Goal: Navigation & Orientation: Find specific page/section

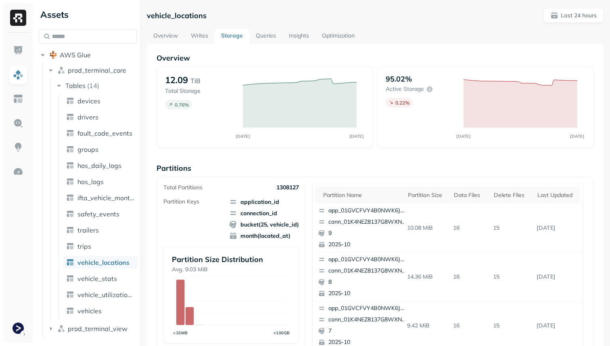
scroll to position [271, 0]
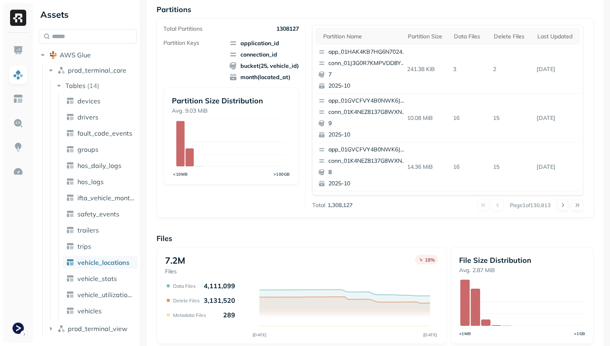
scroll to position [271, 0]
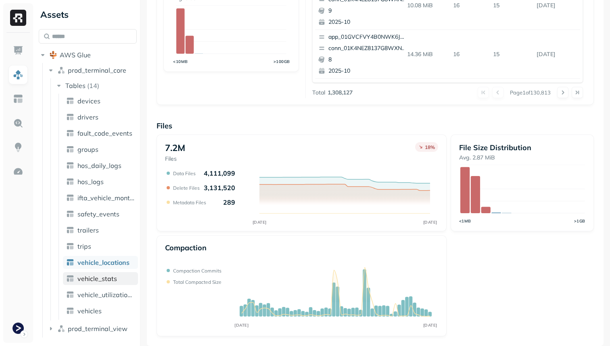
click at [118, 276] on link "vehicle_stats" at bounding box center [100, 278] width 75 height 13
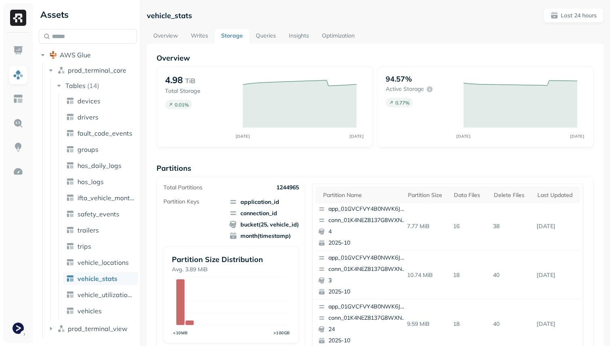
scroll to position [271, 0]
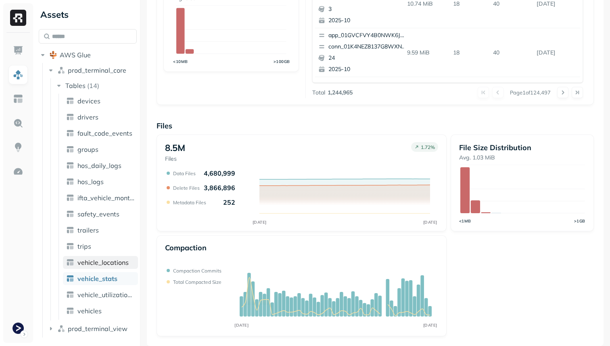
click at [96, 262] on span "vehicle_locations" at bounding box center [102, 262] width 51 height 8
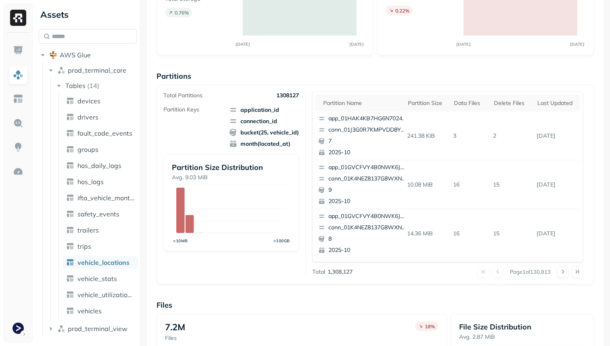
scroll to position [271, 0]
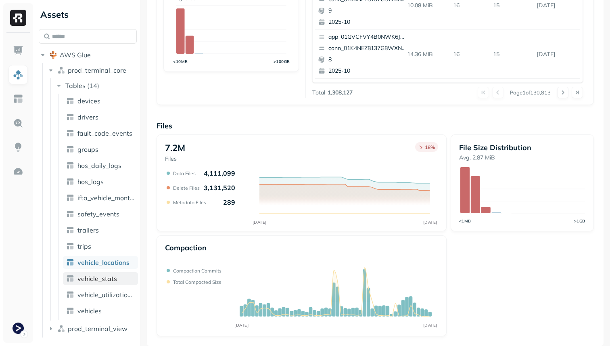
click at [107, 280] on span "vehicle_stats" at bounding box center [97, 278] width 40 height 8
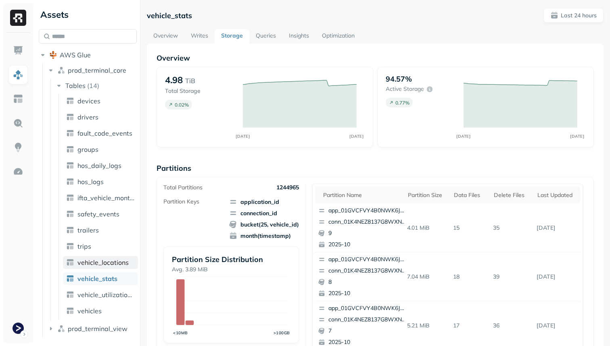
click at [128, 266] on link "vehicle_locations" at bounding box center [100, 262] width 75 height 13
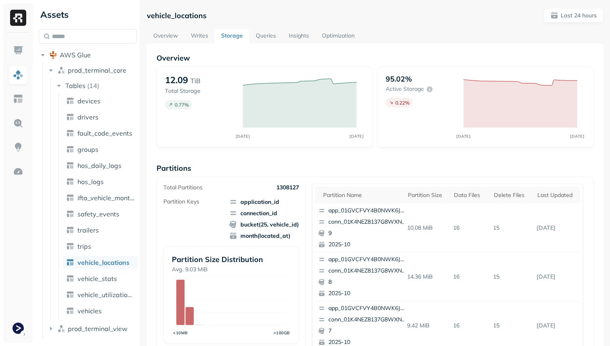
scroll to position [271, 0]
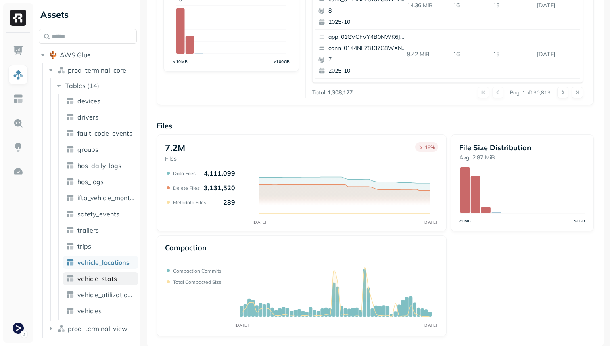
click at [123, 273] on link "vehicle_stats" at bounding box center [100, 278] width 75 height 13
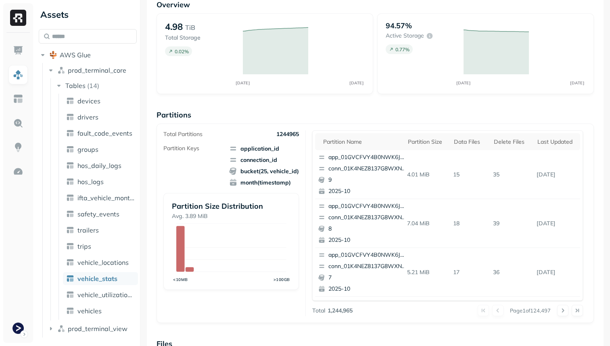
scroll to position [271, 0]
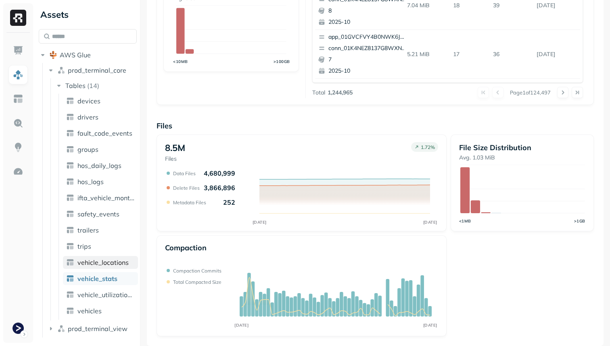
click at [129, 265] on link "vehicle_locations" at bounding box center [100, 262] width 75 height 13
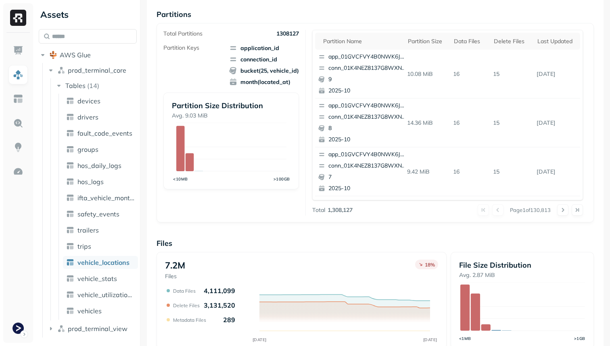
scroll to position [271, 0]
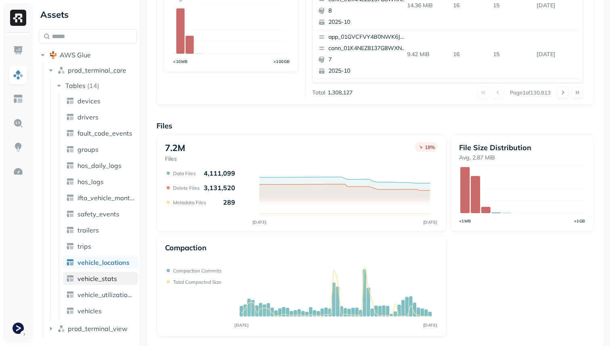
click at [115, 278] on span "vehicle_stats" at bounding box center [97, 278] width 40 height 8
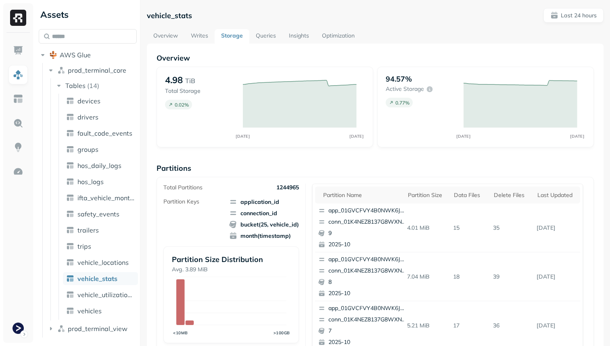
click at [326, 34] on link "Optimization" at bounding box center [339, 36] width 46 height 15
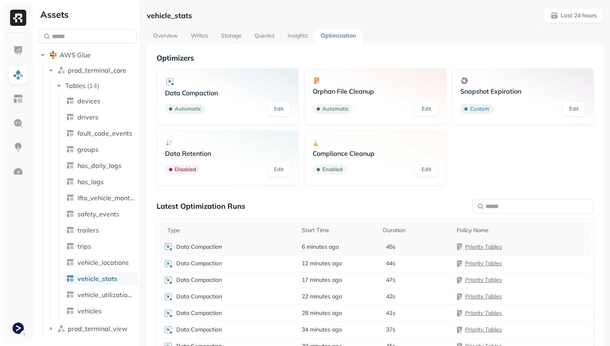
click at [262, 250] on div "Data Compaction" at bounding box center [228, 247] width 130 height 10
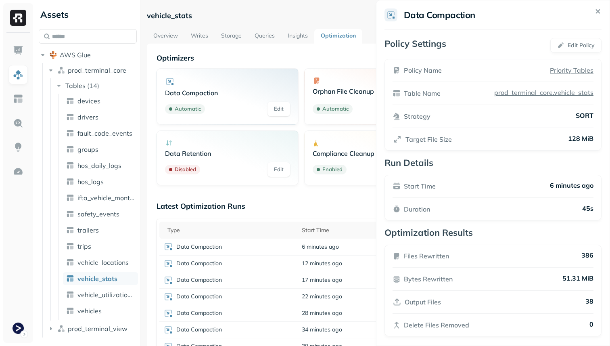
scroll to position [5, 0]
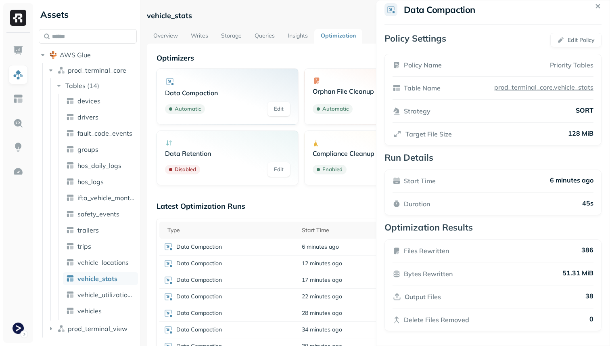
click at [333, 210] on html "Assets AWS Glue prod_terminal_core Tables ( 14 ) devices drivers fault_code_eve…" at bounding box center [305, 173] width 610 height 346
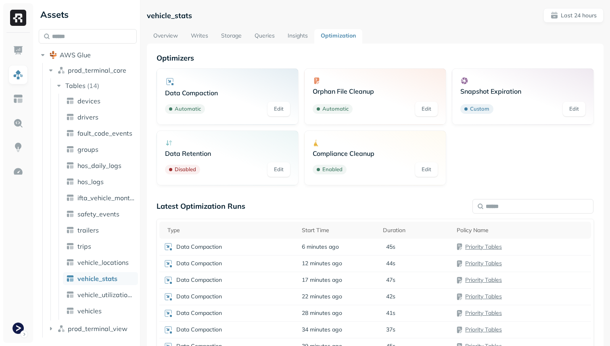
click at [221, 47] on div "Optimizers Data Compaction Automatic Edit Orphan File Cleanup Automatic Edit Sn…" at bounding box center [375, 240] width 457 height 392
click at [232, 40] on link "Storage" at bounding box center [231, 36] width 33 height 15
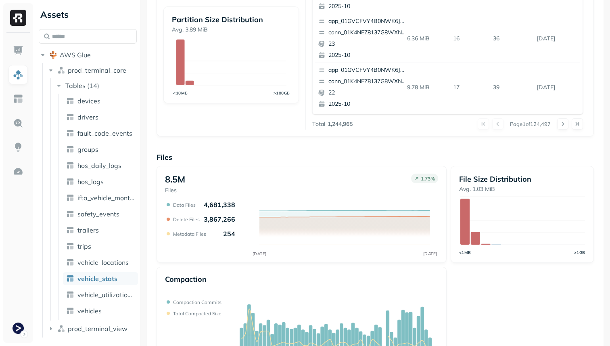
scroll to position [271, 0]
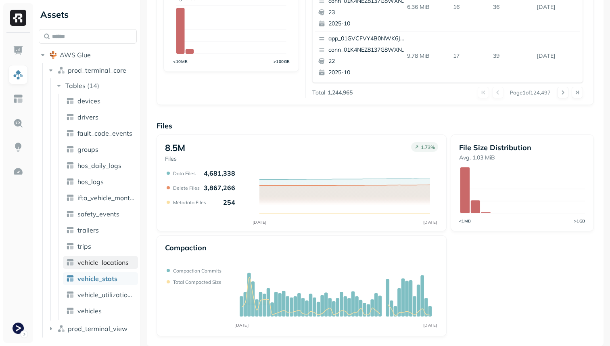
click at [103, 264] on span "vehicle_locations" at bounding box center [102, 262] width 51 height 8
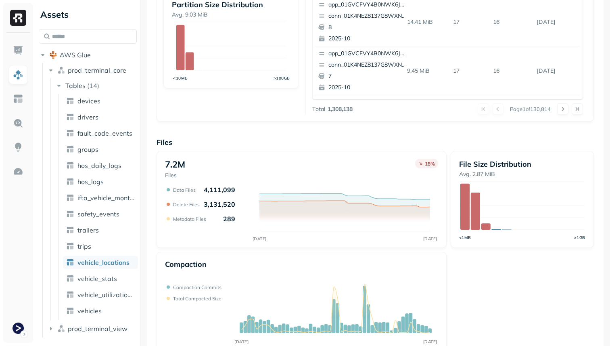
scroll to position [255, 0]
click at [101, 276] on span "vehicle_stats" at bounding box center [97, 278] width 40 height 8
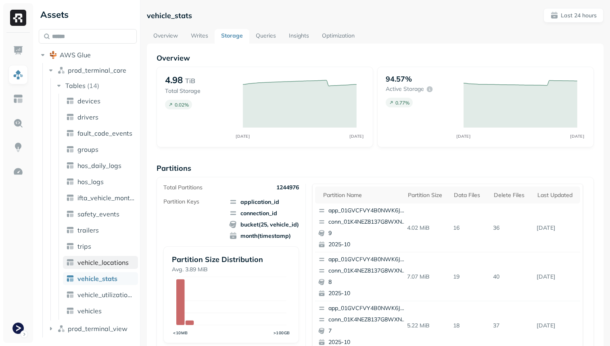
click at [121, 260] on span "vehicle_locations" at bounding box center [102, 262] width 51 height 8
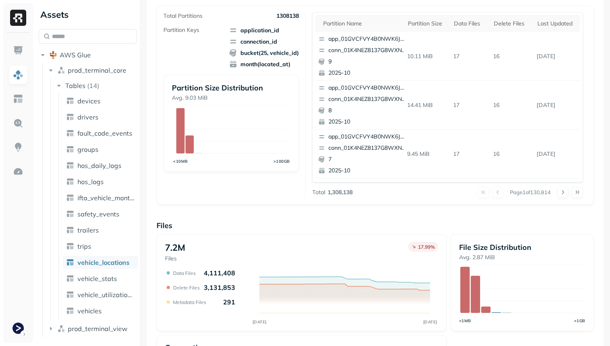
scroll to position [271, 0]
